Goal: Transaction & Acquisition: Register for event/course

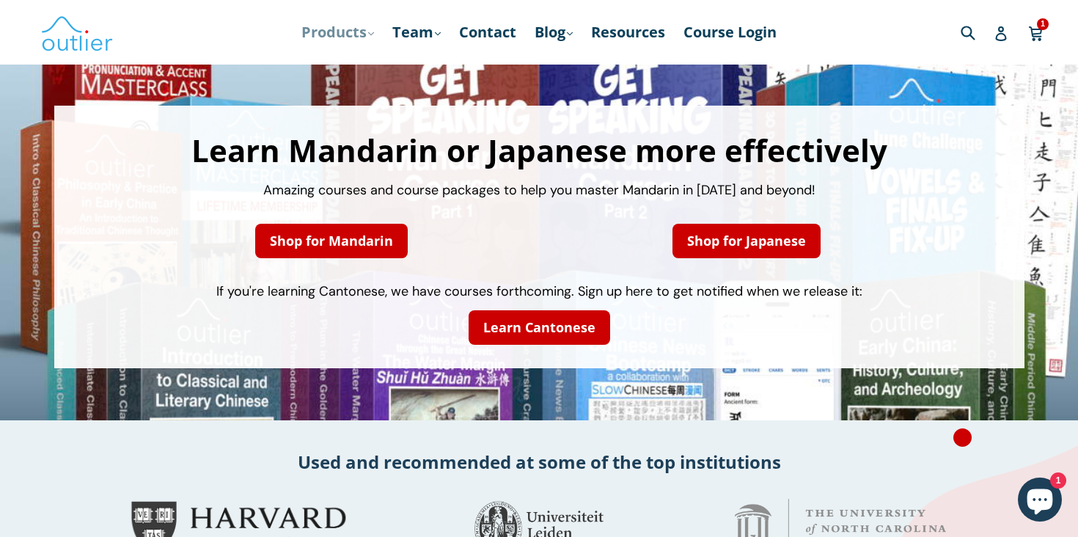
click at [334, 35] on link "Products .cls-1{fill:#231f20} expand" at bounding box center [337, 32] width 87 height 26
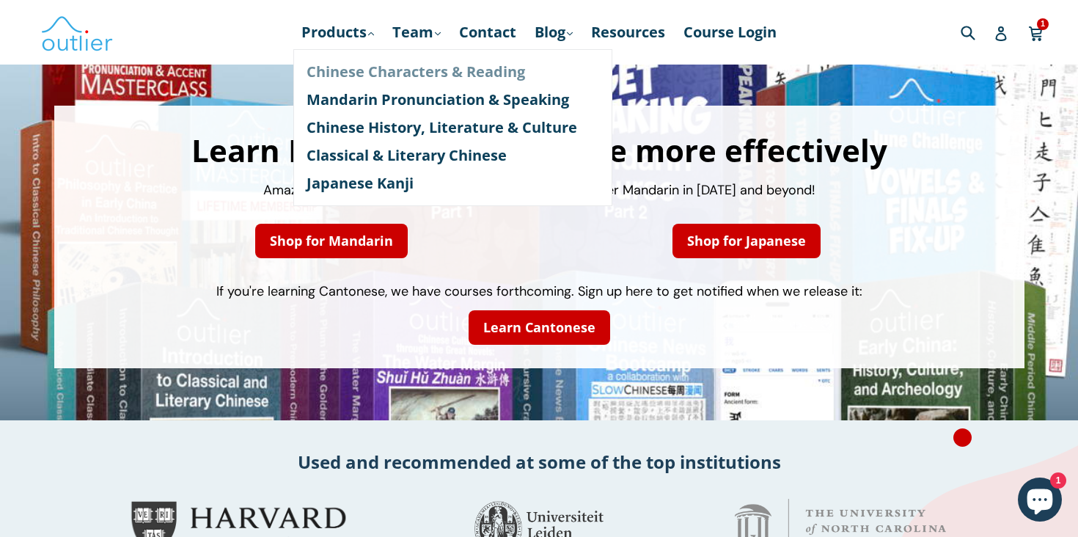
click at [349, 73] on link "Chinese Characters & Reading" at bounding box center [453, 72] width 293 height 28
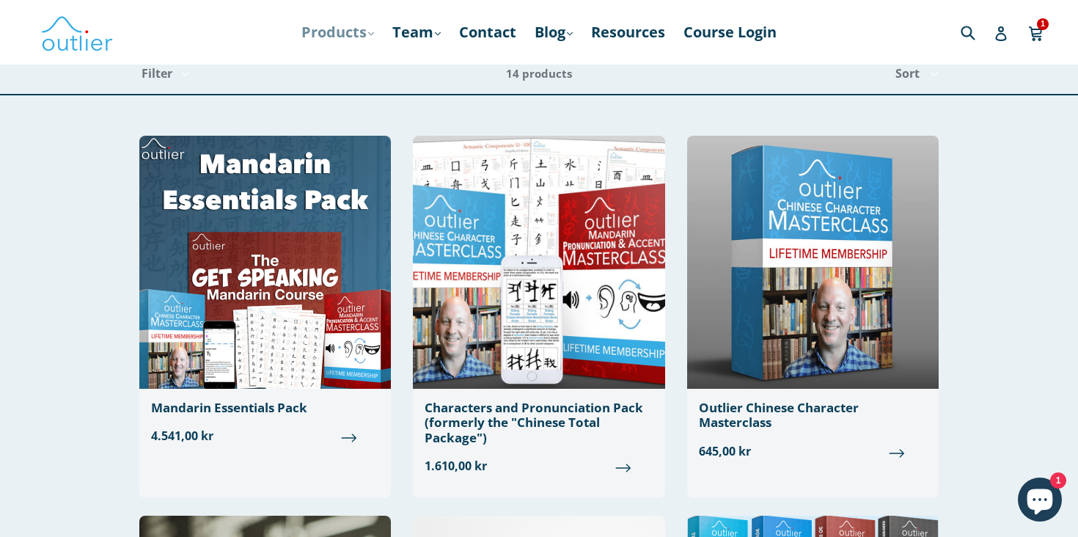
click at [366, 42] on link "Products .cls-1{fill:#231f20} expand" at bounding box center [337, 32] width 87 height 26
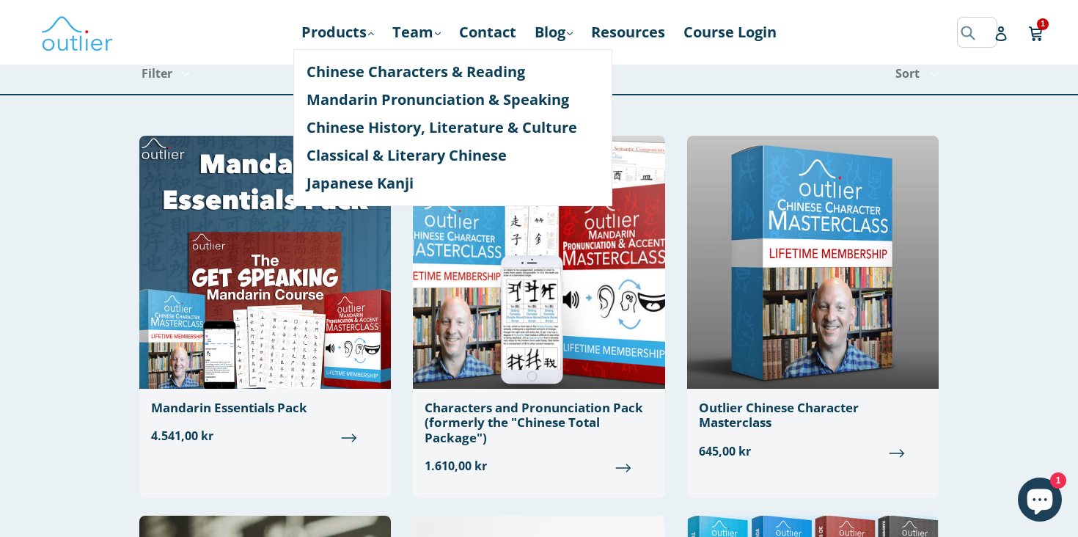
click at [963, 37] on input "Search" at bounding box center [977, 32] width 40 height 30
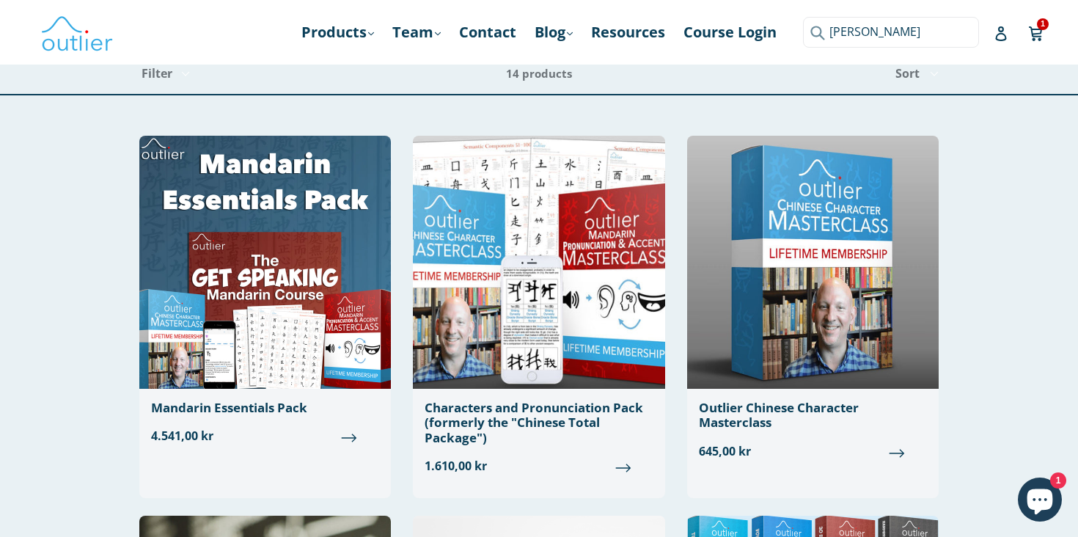
type input "penman"
click at [803, 17] on button "Submit" at bounding box center [815, 32] width 24 height 30
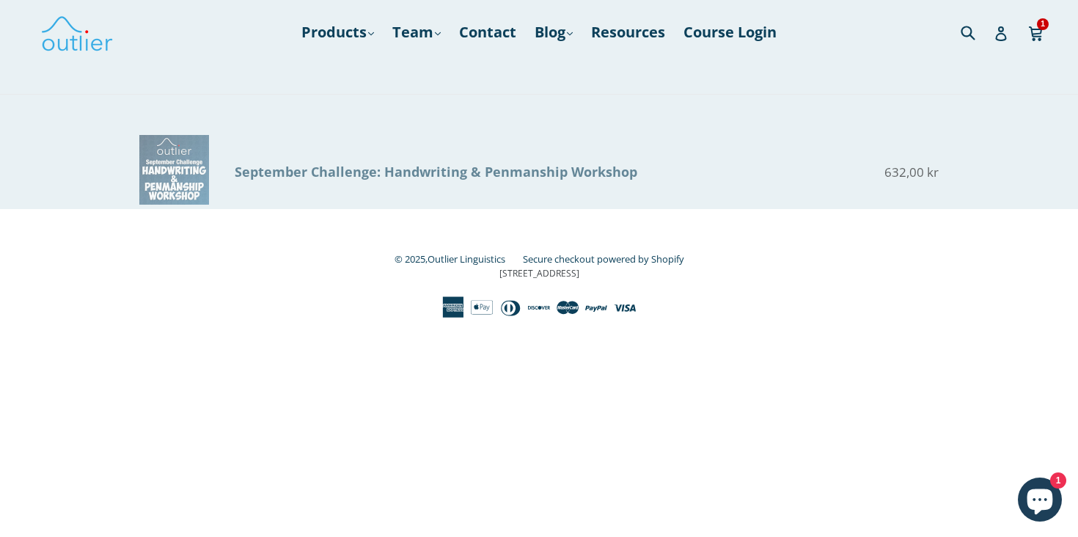
click at [602, 174] on div "September Challenge: Handwriting & Penmanship Workshop" at bounding box center [507, 172] width 544 height 20
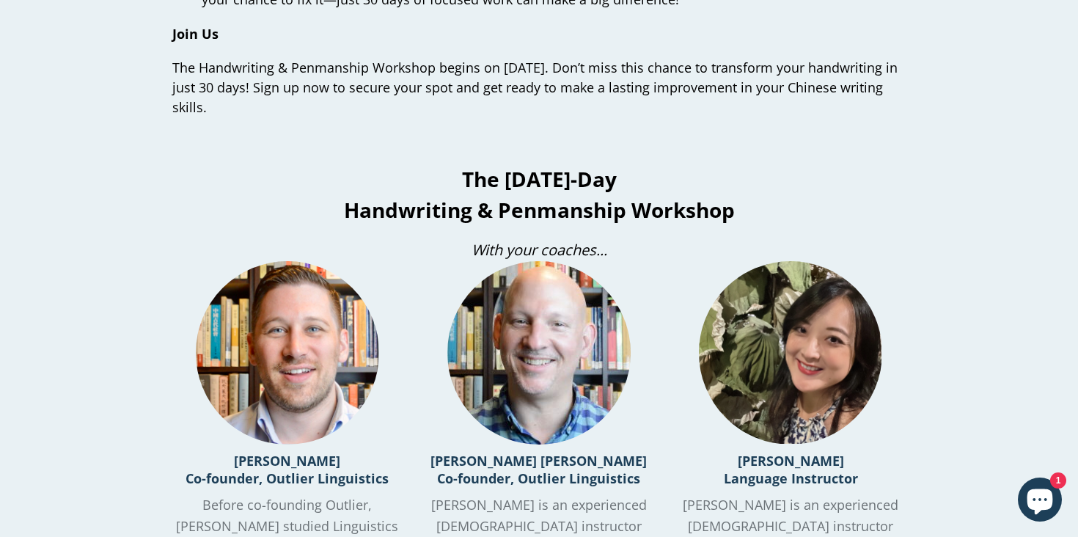
scroll to position [1480, 0]
